Goal: Information Seeking & Learning: Learn about a topic

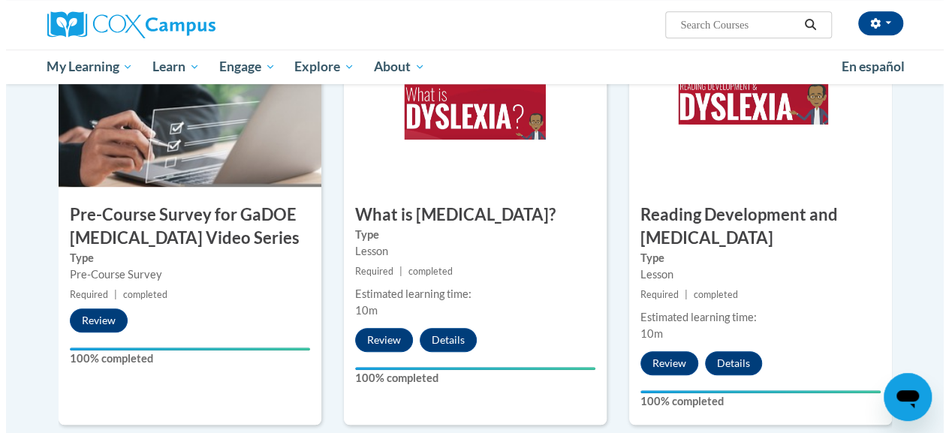
scroll to position [757, 0]
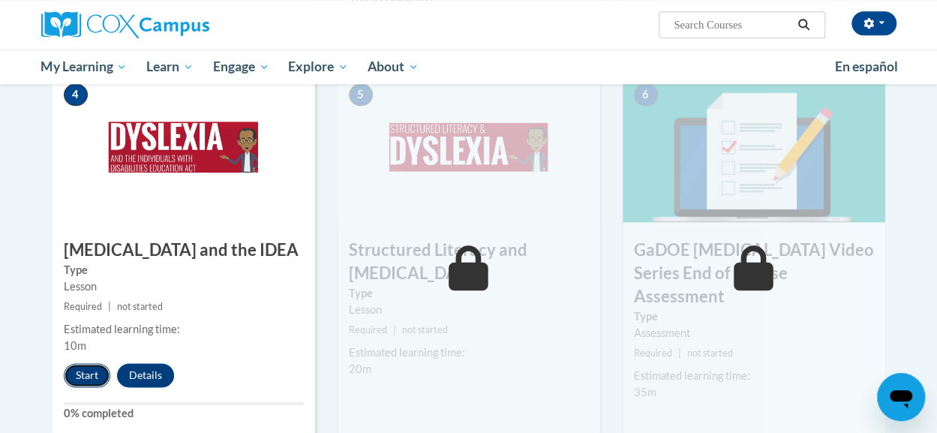
click at [71, 373] on button "Start" at bounding box center [87, 375] width 47 height 24
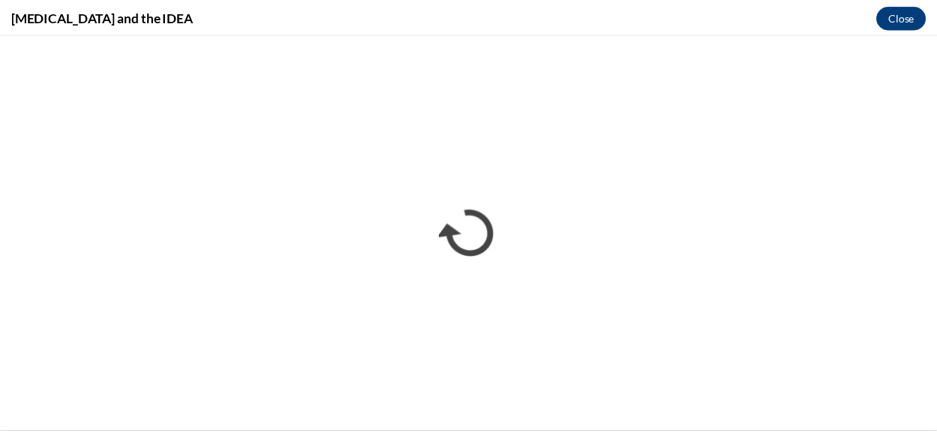
scroll to position [0, 0]
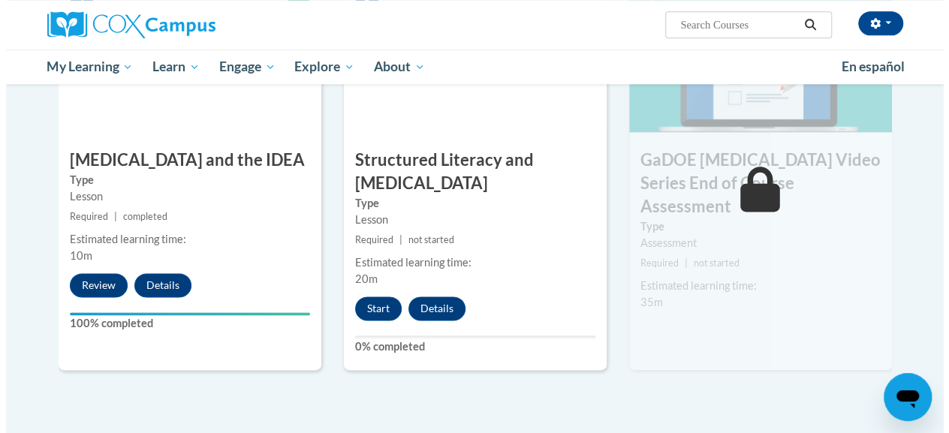
scroll to position [877, 0]
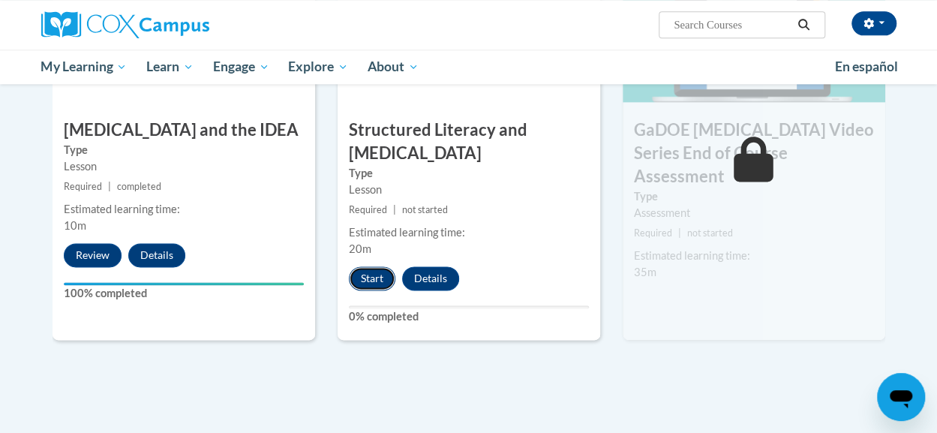
click at [376, 278] on button "Start" at bounding box center [372, 278] width 47 height 24
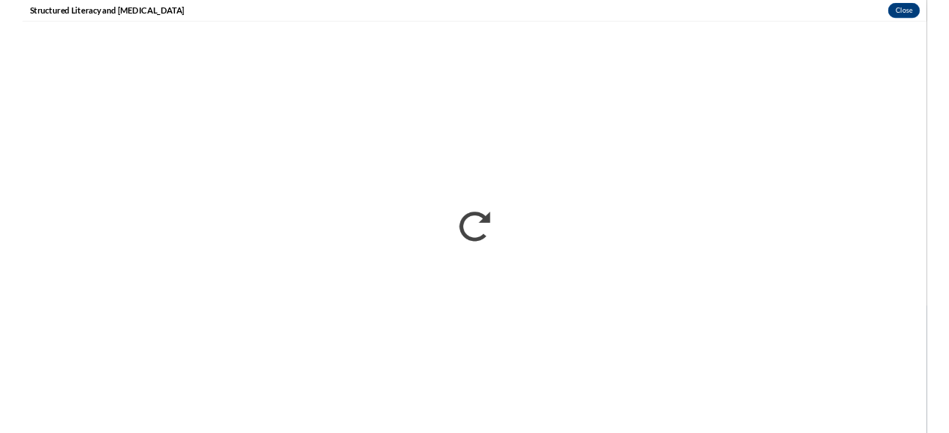
scroll to position [869, 0]
